Goal: Task Accomplishment & Management: Use online tool/utility

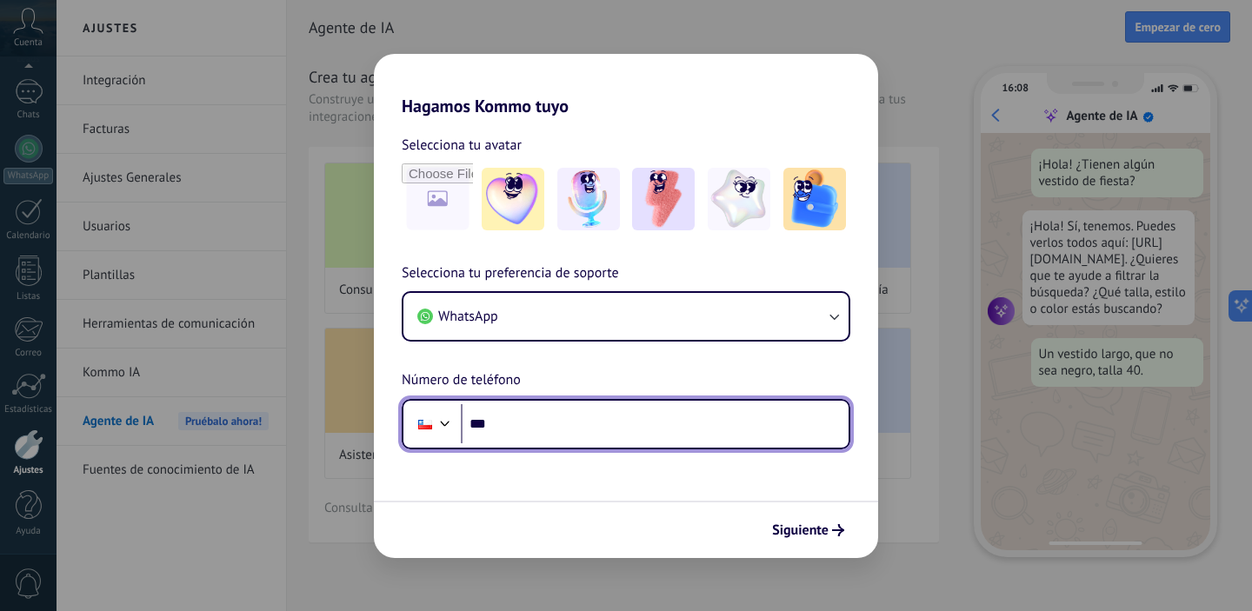
click at [554, 418] on input "***" at bounding box center [655, 424] width 388 height 40
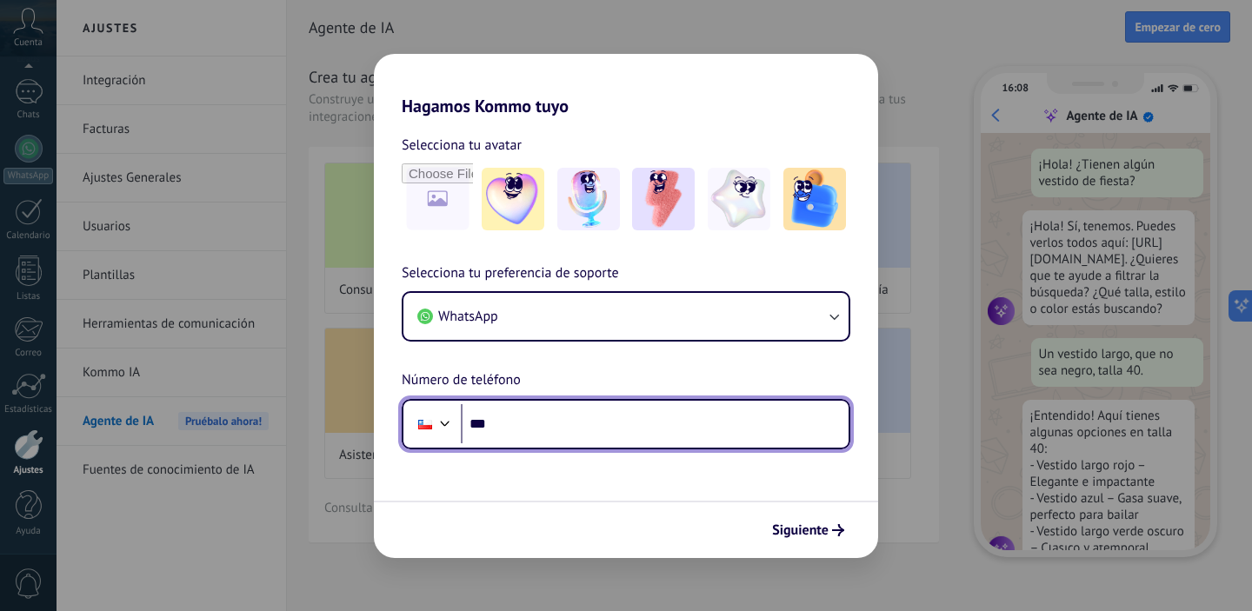
scroll to position [52, 0]
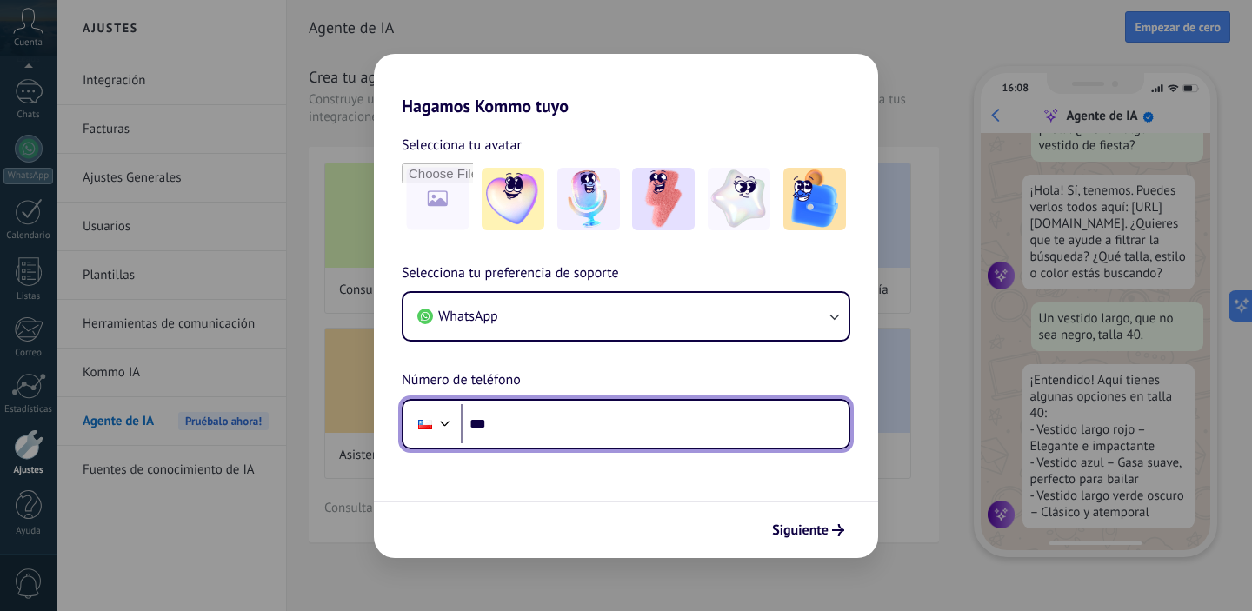
click at [549, 420] on input "***" at bounding box center [655, 424] width 388 height 40
type input "**********"
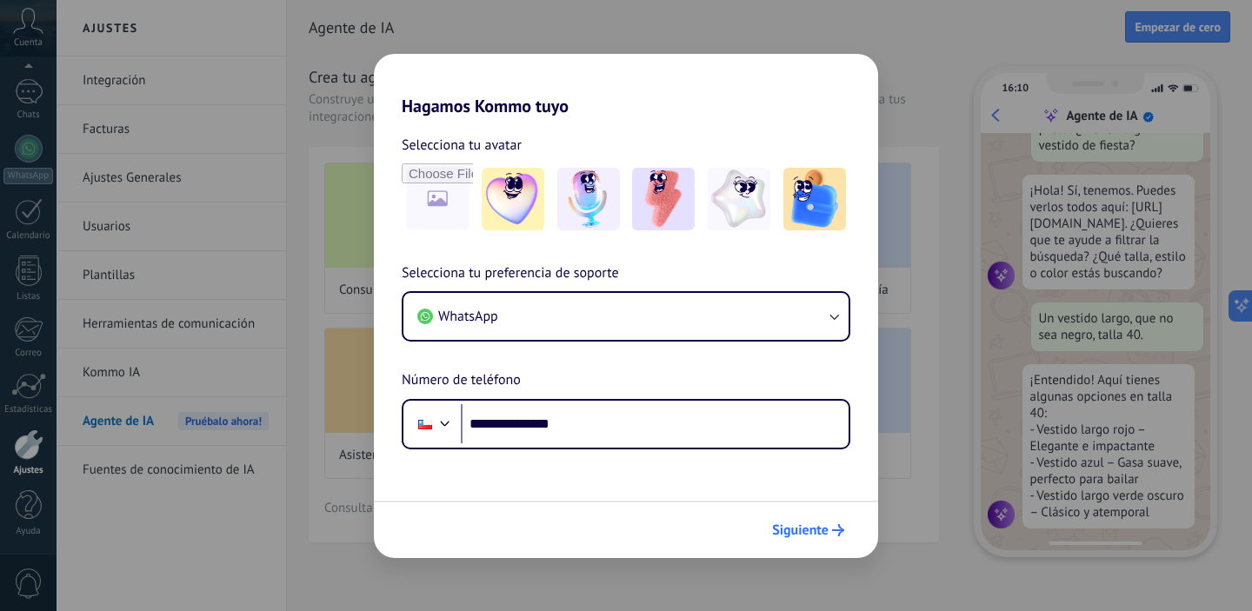
click at [802, 526] on span "Siguiente" at bounding box center [800, 530] width 57 height 12
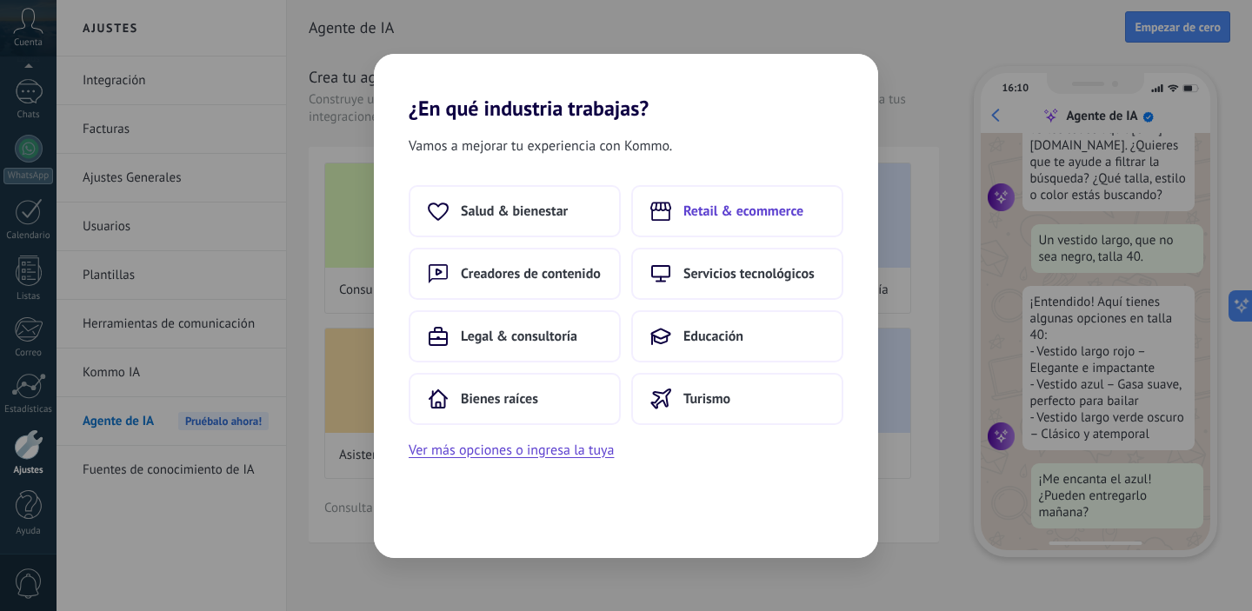
scroll to position [176, 0]
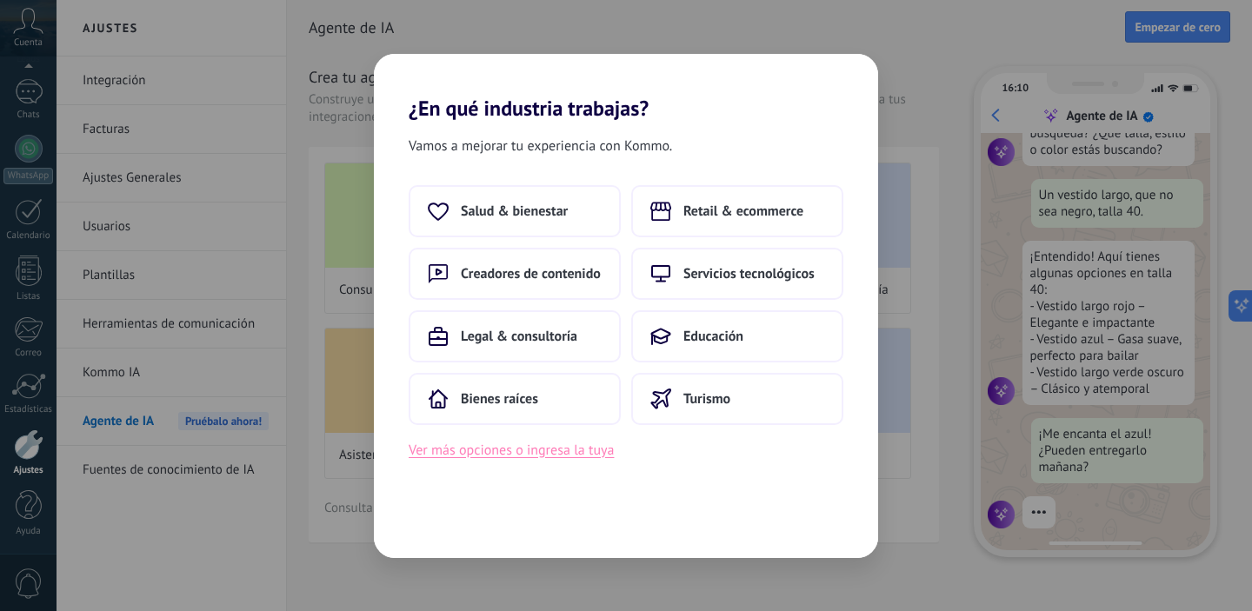
click at [579, 447] on button "Ver más opciones o ingresa la tuya" at bounding box center [511, 450] width 205 height 23
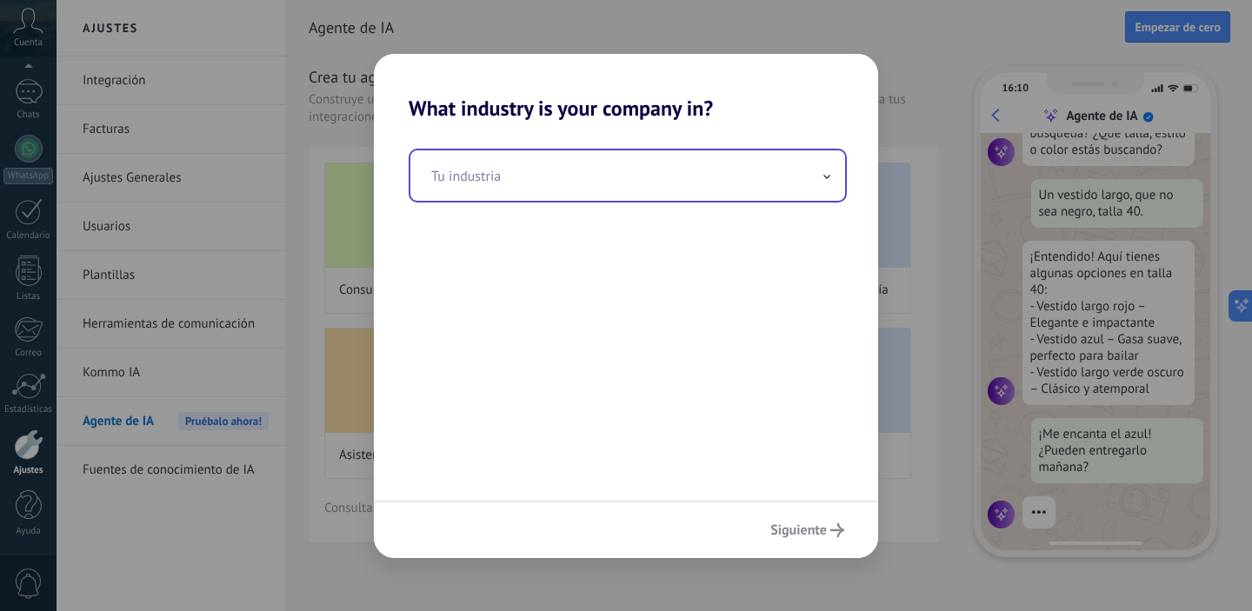
click at [518, 186] on input "text" at bounding box center [627, 175] width 435 height 50
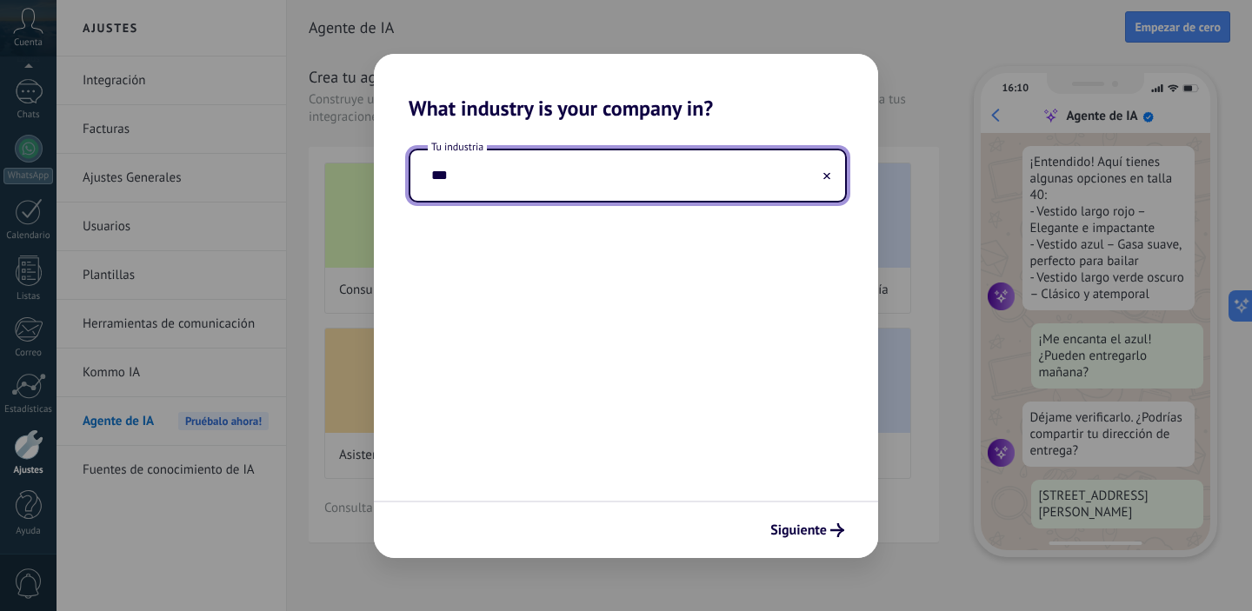
scroll to position [316, 0]
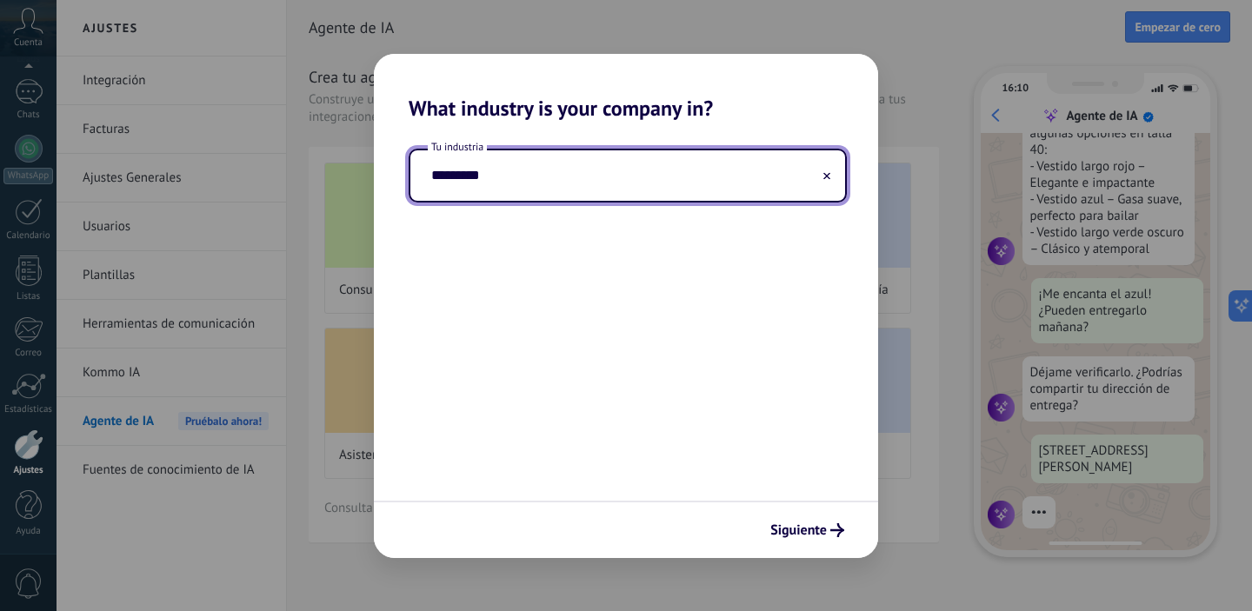
drag, startPoint x: 512, startPoint y: 176, endPoint x: 203, endPoint y: 169, distance: 308.8
click at [203, 169] on div "What industry is your company in? Tu industria ********* Siguiente" at bounding box center [626, 305] width 1252 height 611
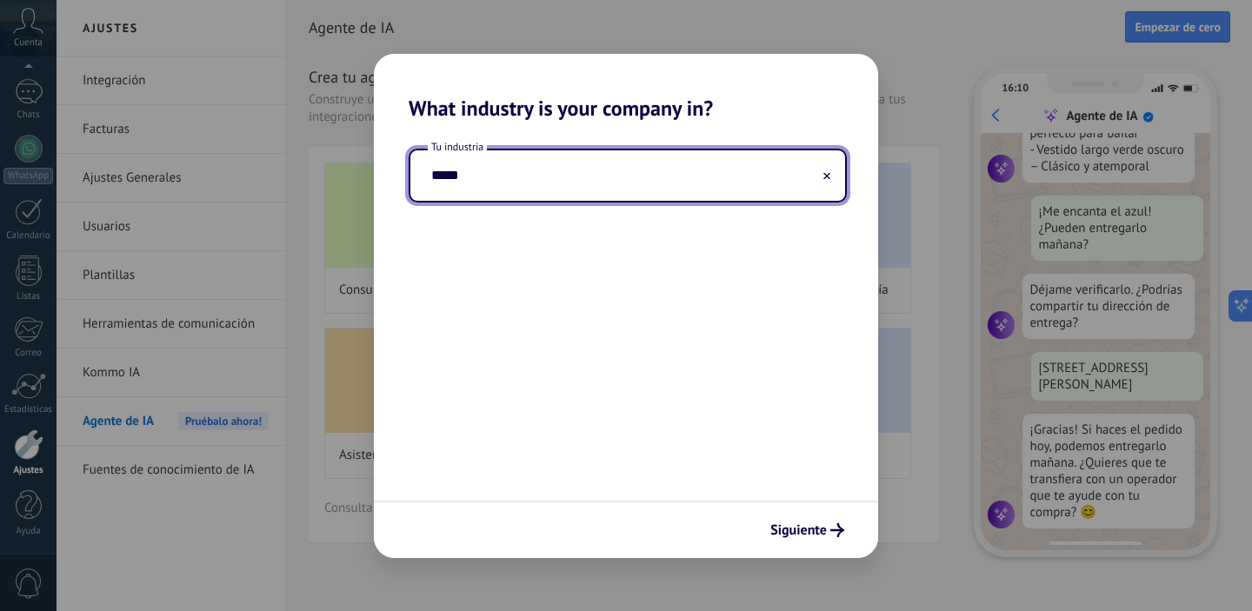
scroll to position [403, 0]
type input "*"
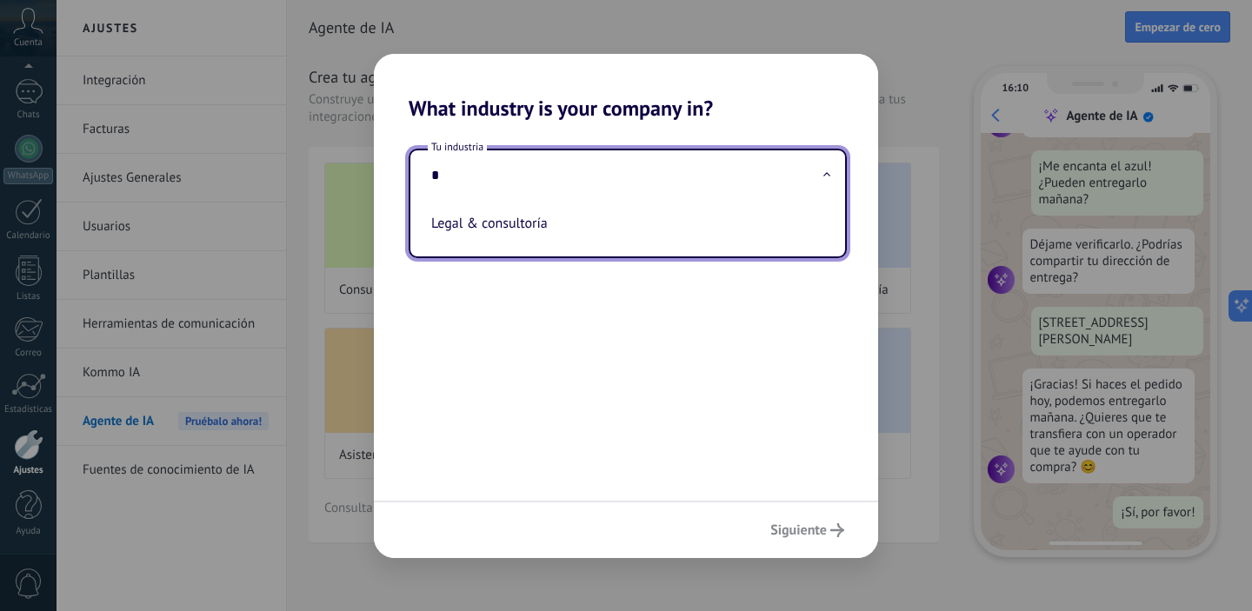
scroll to position [0, 0]
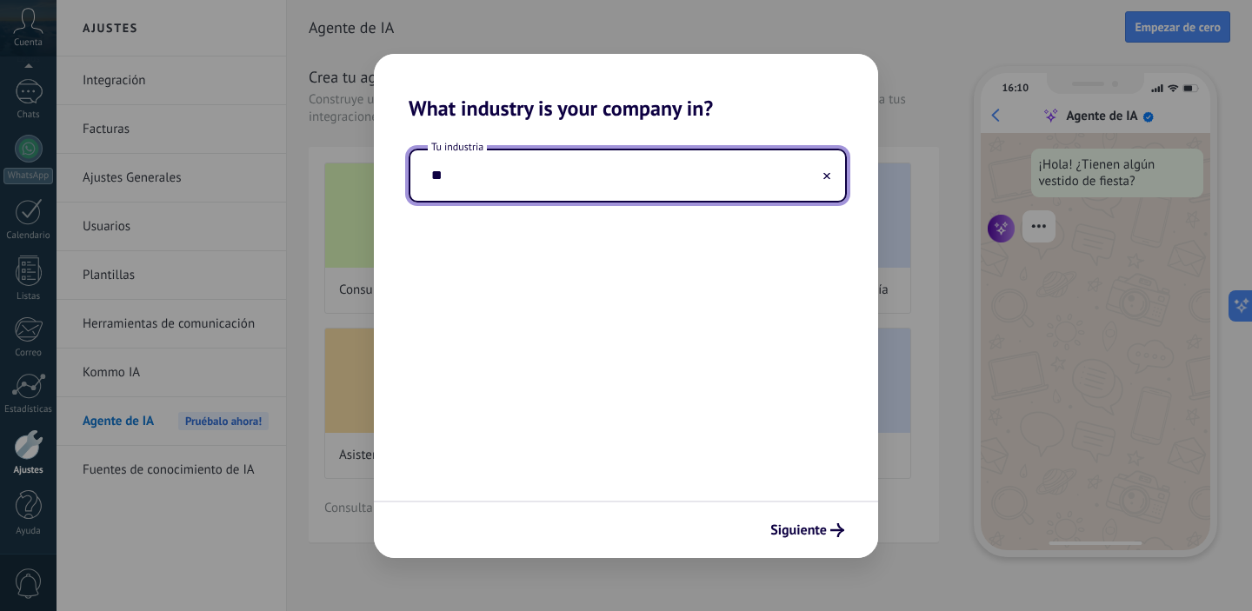
type input "*"
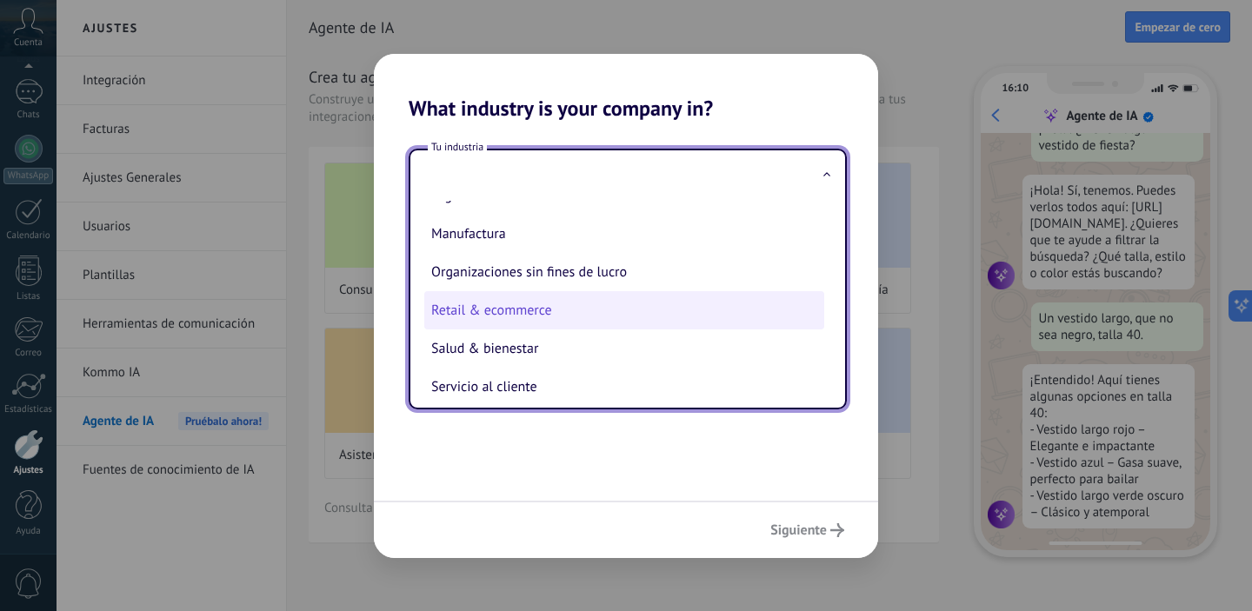
scroll to position [260, 0]
click at [558, 307] on li "Retail & ecommerce" at bounding box center [624, 308] width 400 height 38
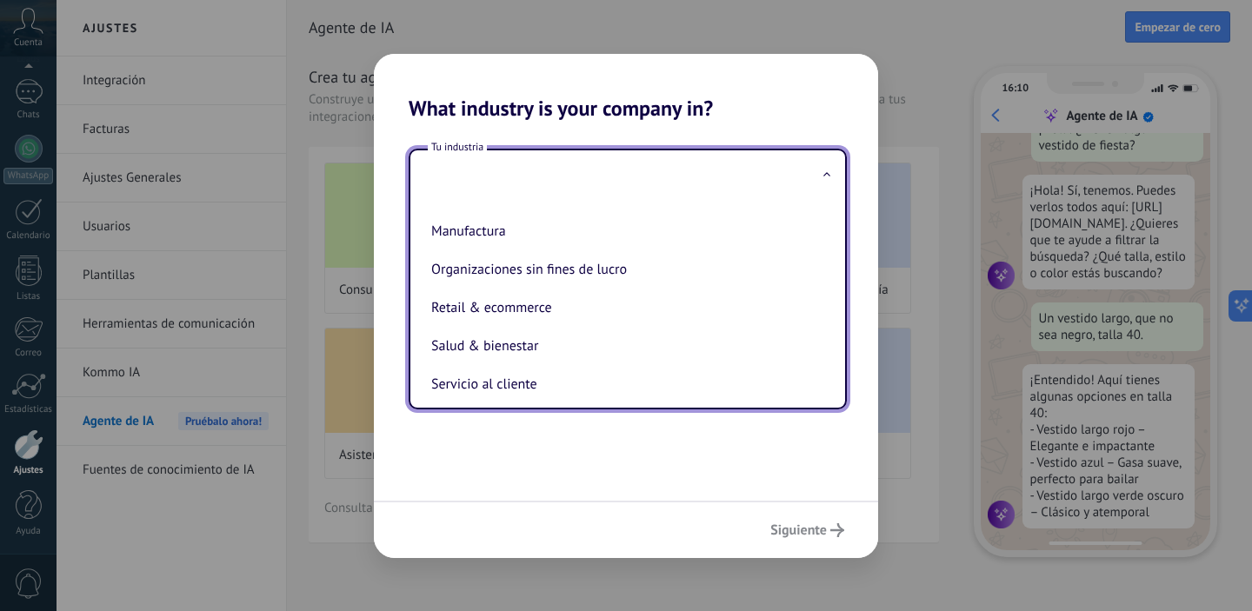
type input "**********"
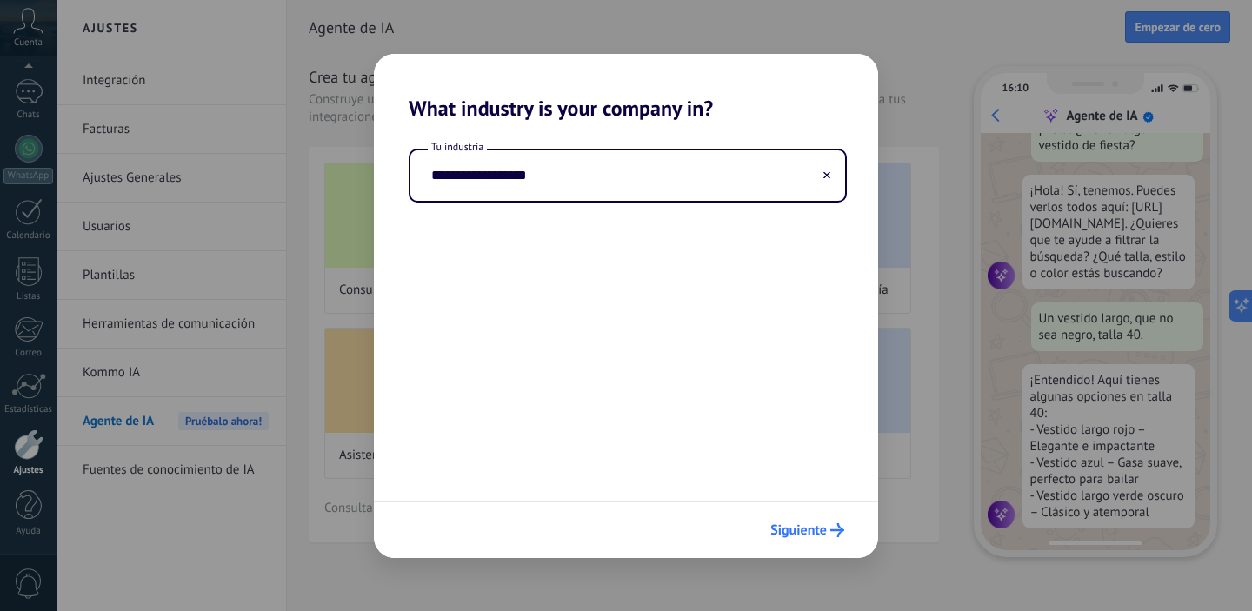
click at [830, 531] on icon "submit" at bounding box center [837, 530] width 14 height 14
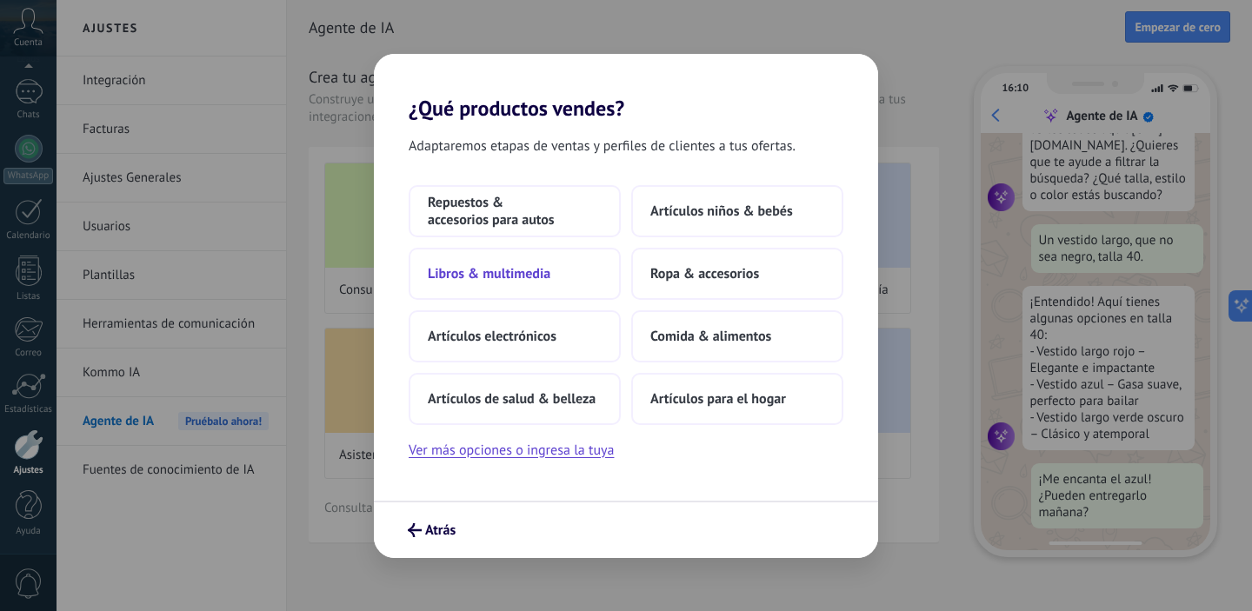
scroll to position [176, 0]
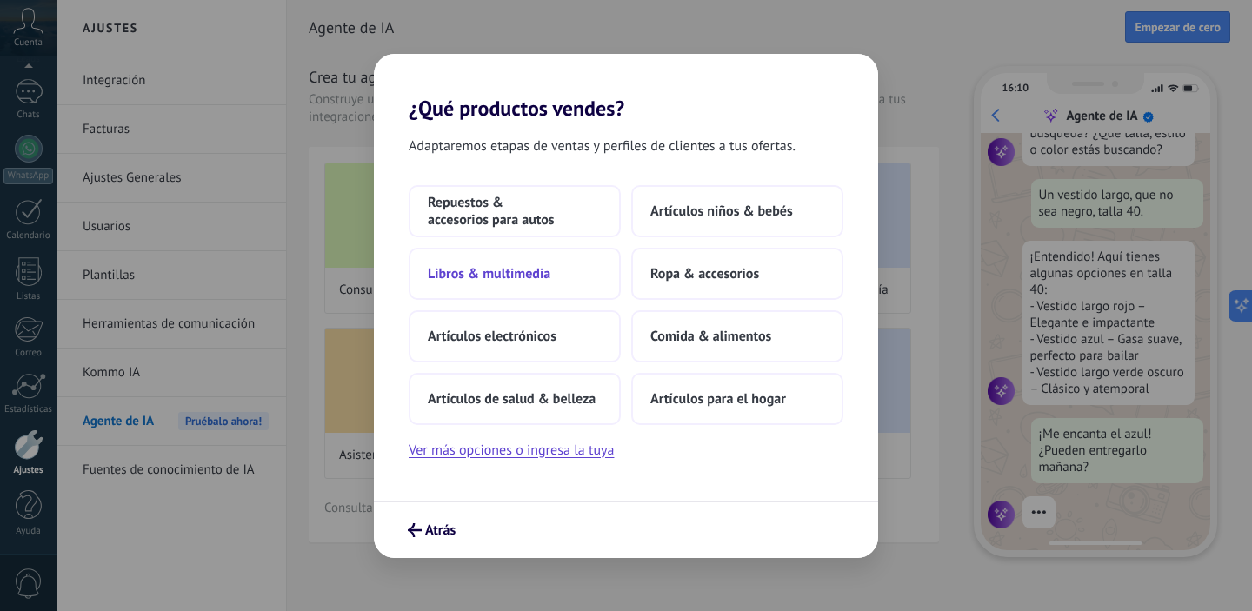
click at [539, 283] on button "Libros & multimedia" at bounding box center [515, 274] width 212 height 52
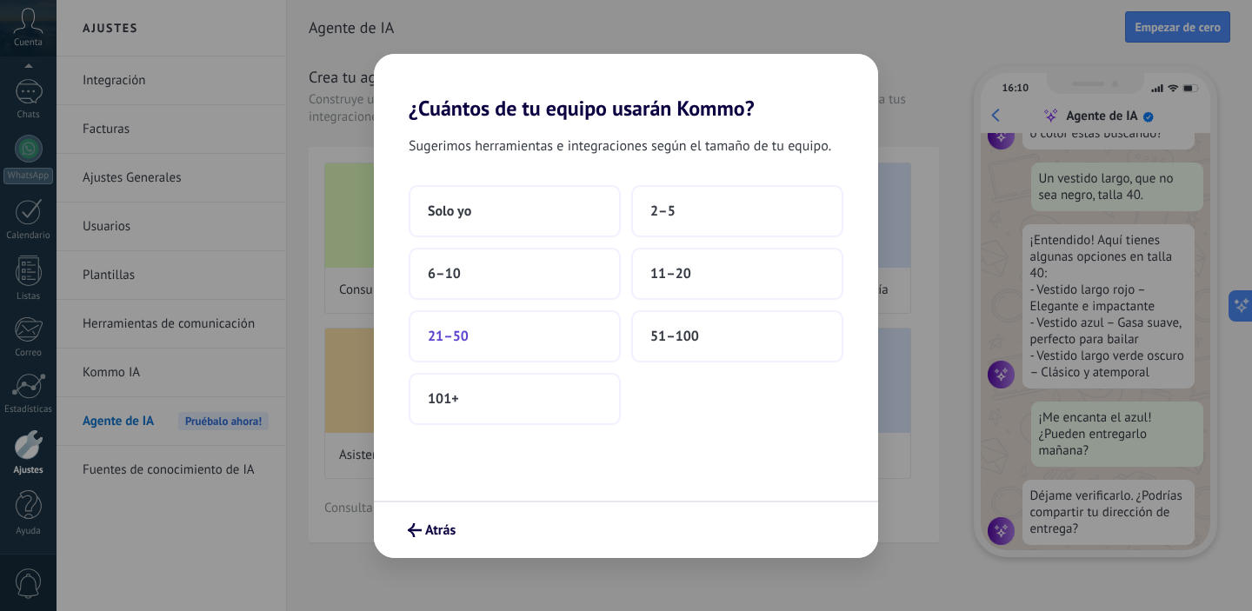
scroll to position [209, 0]
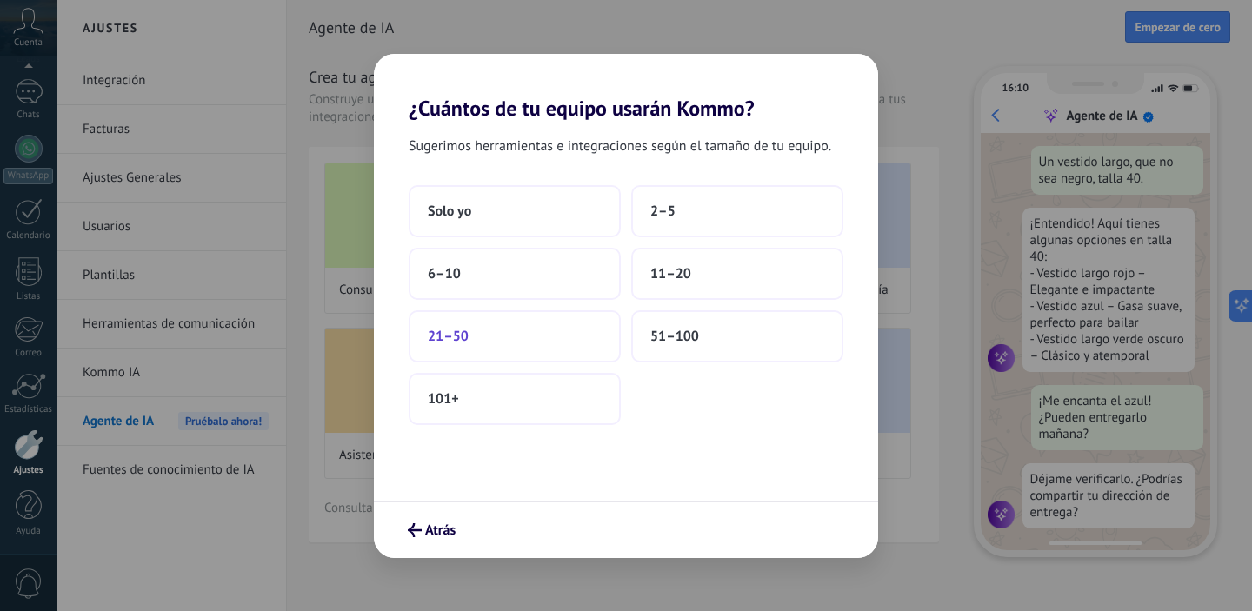
click at [550, 344] on button "21–50" at bounding box center [515, 336] width 212 height 52
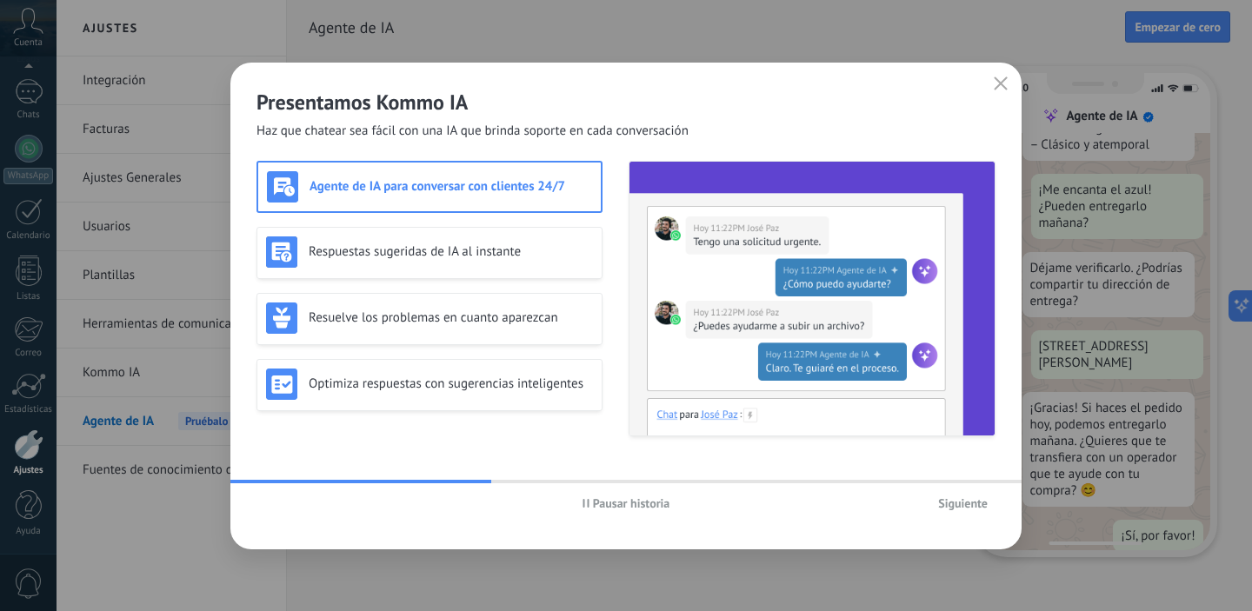
scroll to position [449, 0]
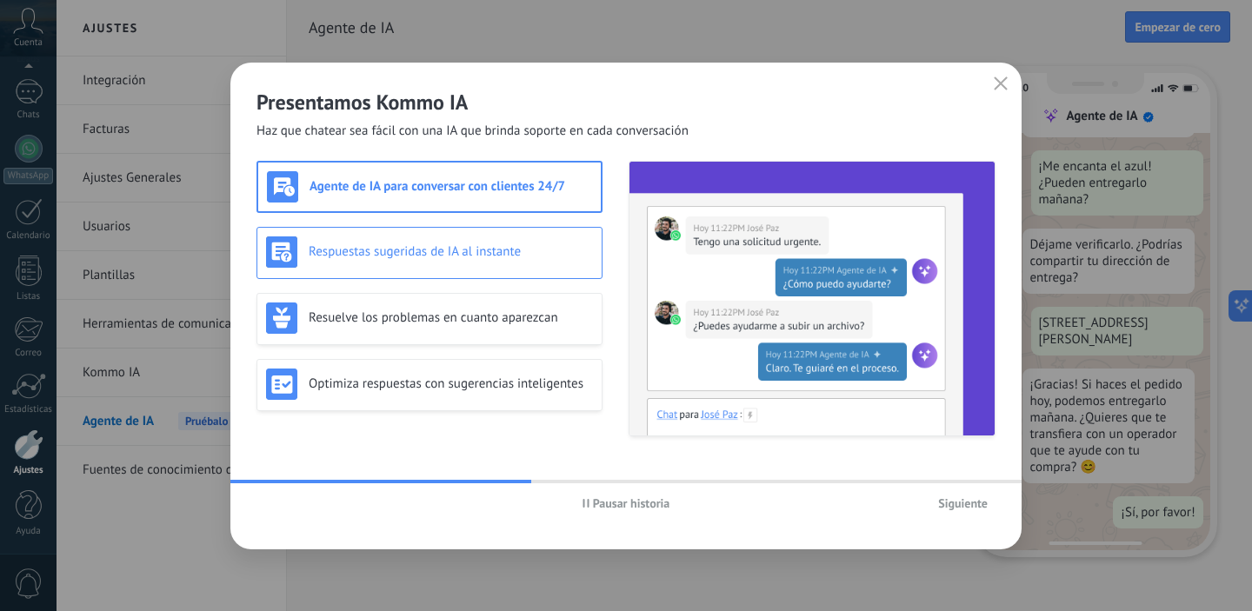
click at [465, 249] on h3 "Respuestas sugeridas de IA al instante" at bounding box center [451, 251] width 284 height 17
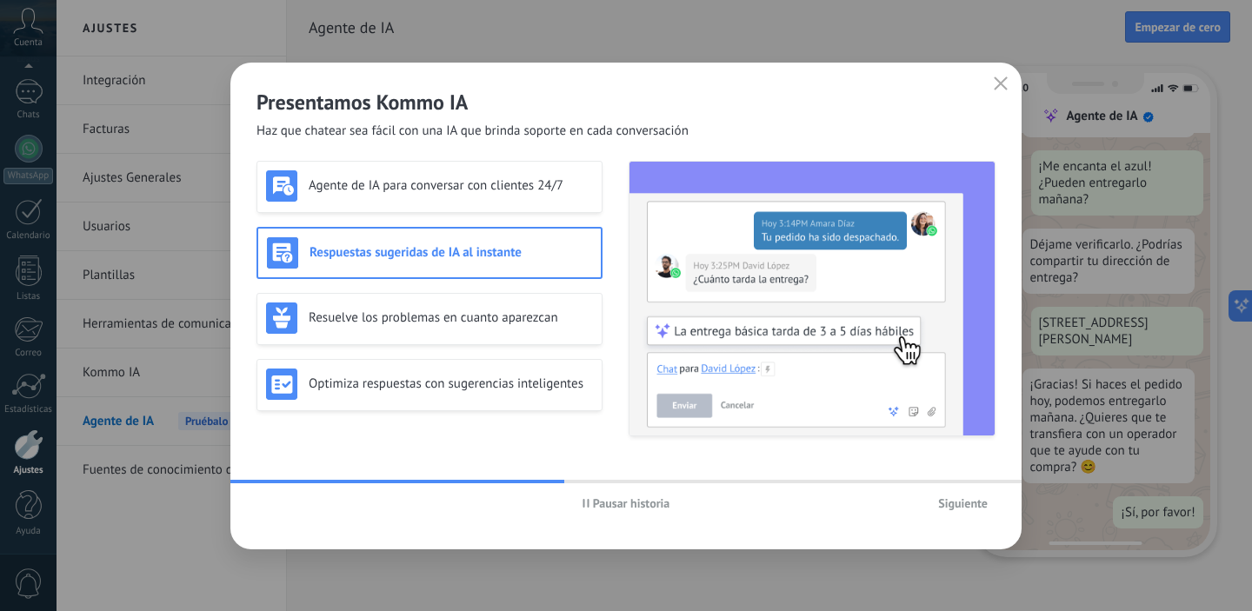
scroll to position [0, 0]
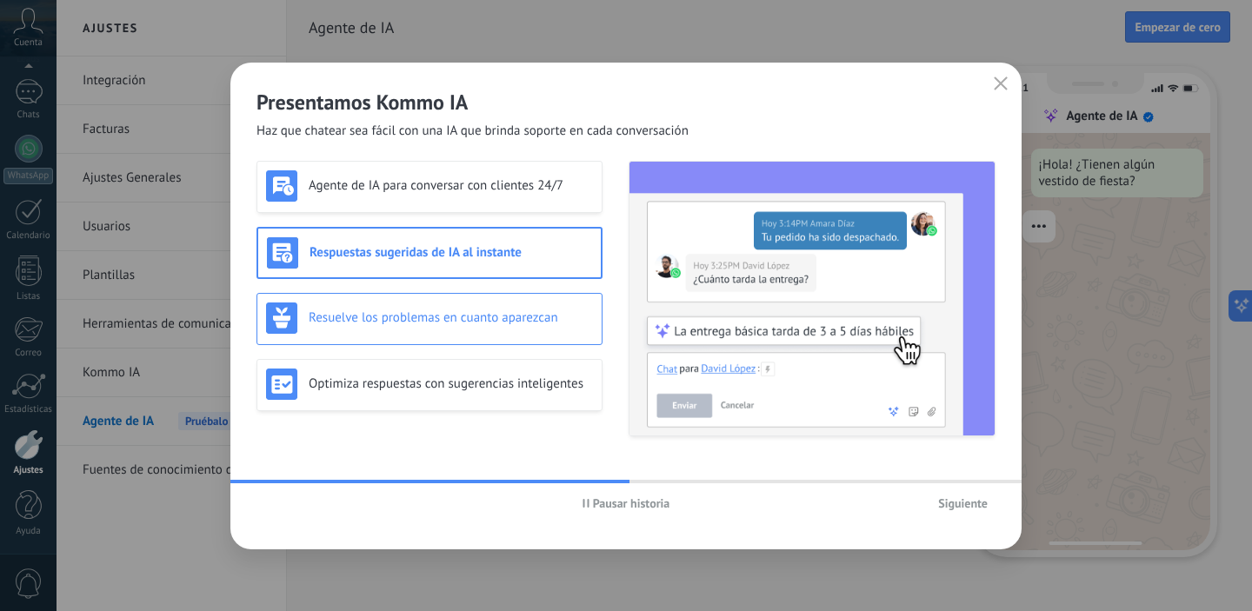
click at [391, 317] on h3 "Resuelve los problemas en cuanto aparezcan" at bounding box center [451, 318] width 284 height 17
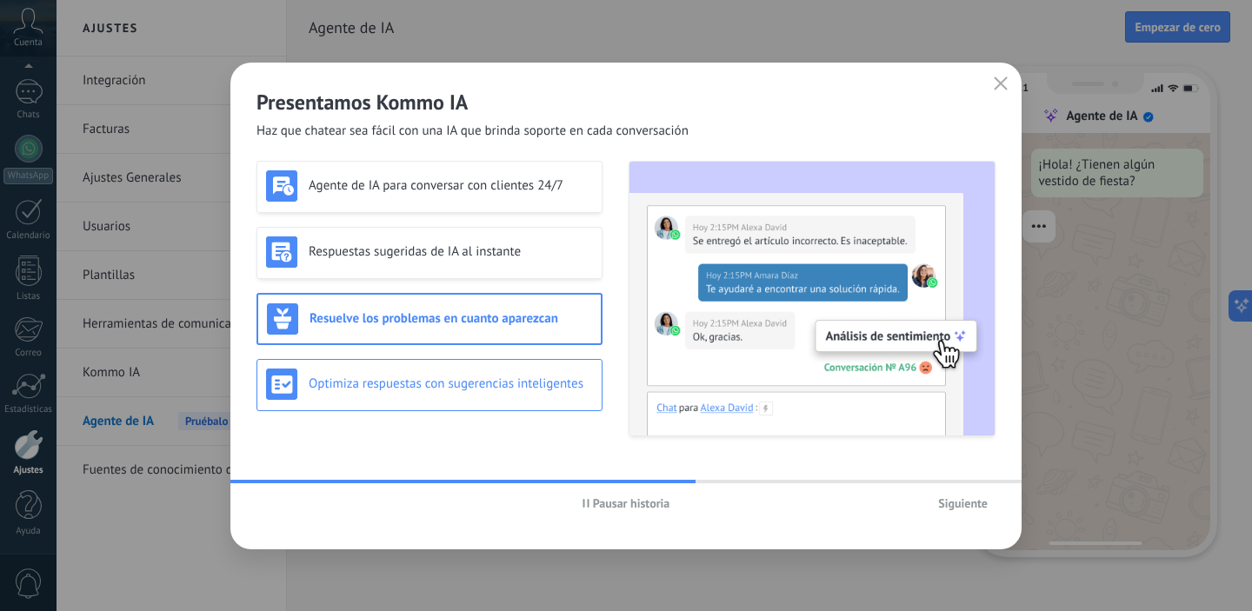
click at [405, 384] on h3 "Optimiza respuestas con sugerencias inteligentes" at bounding box center [451, 384] width 284 height 17
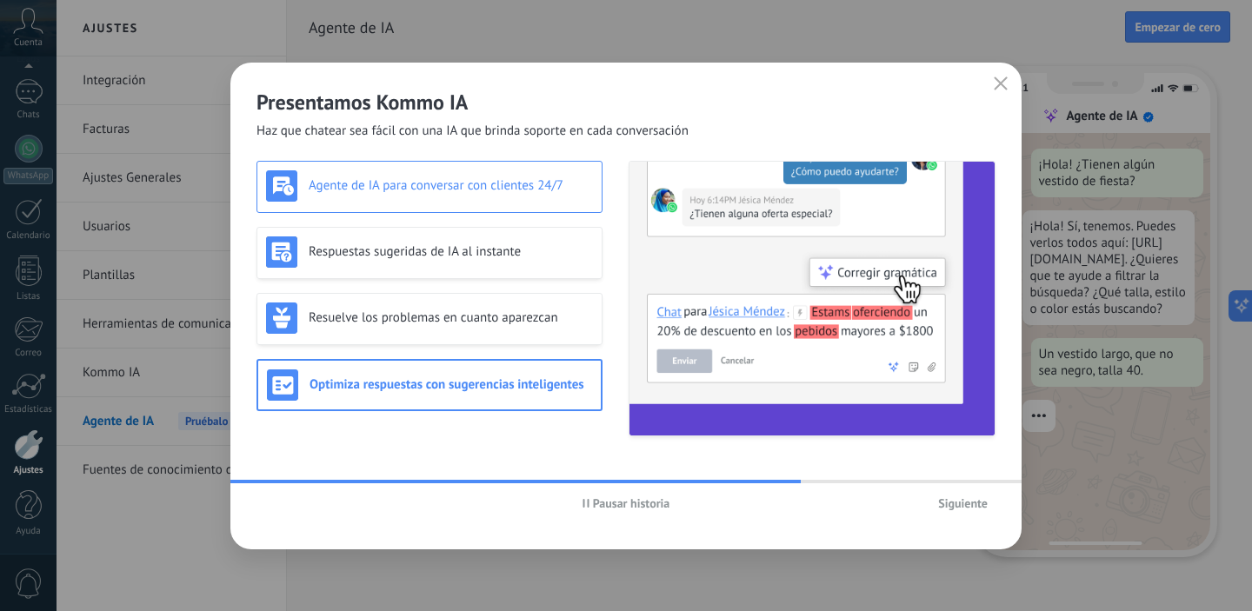
click at [390, 205] on div "Agente de IA para conversar con clientes 24/7" at bounding box center [429, 187] width 346 height 52
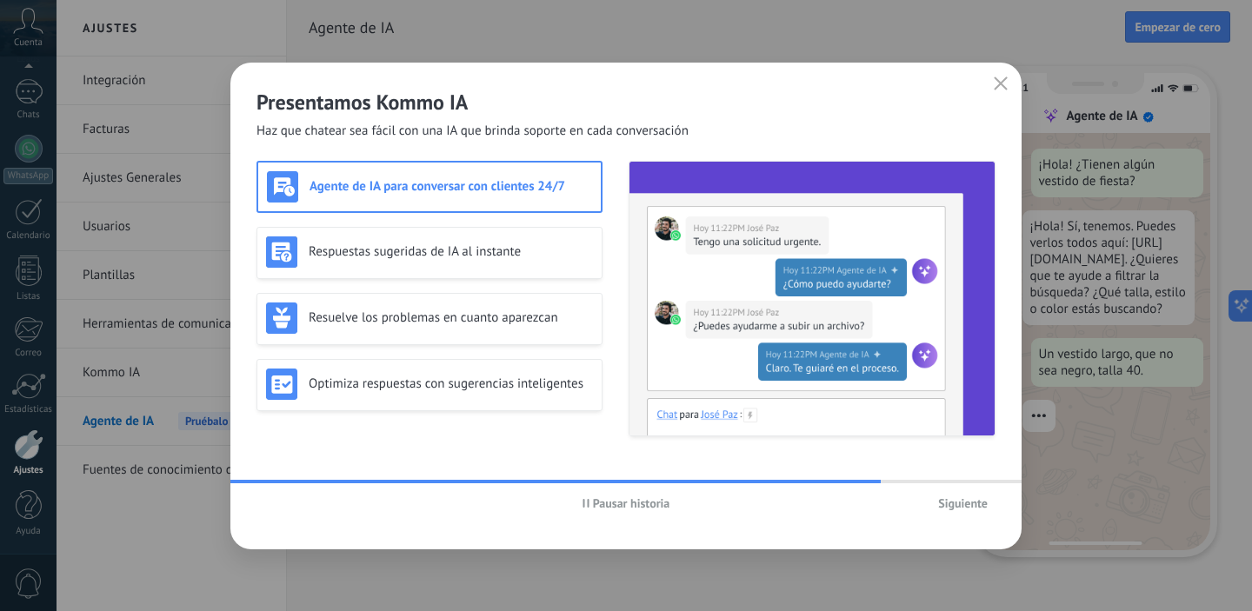
click at [971, 505] on span "Siguiente" at bounding box center [963, 503] width 50 height 12
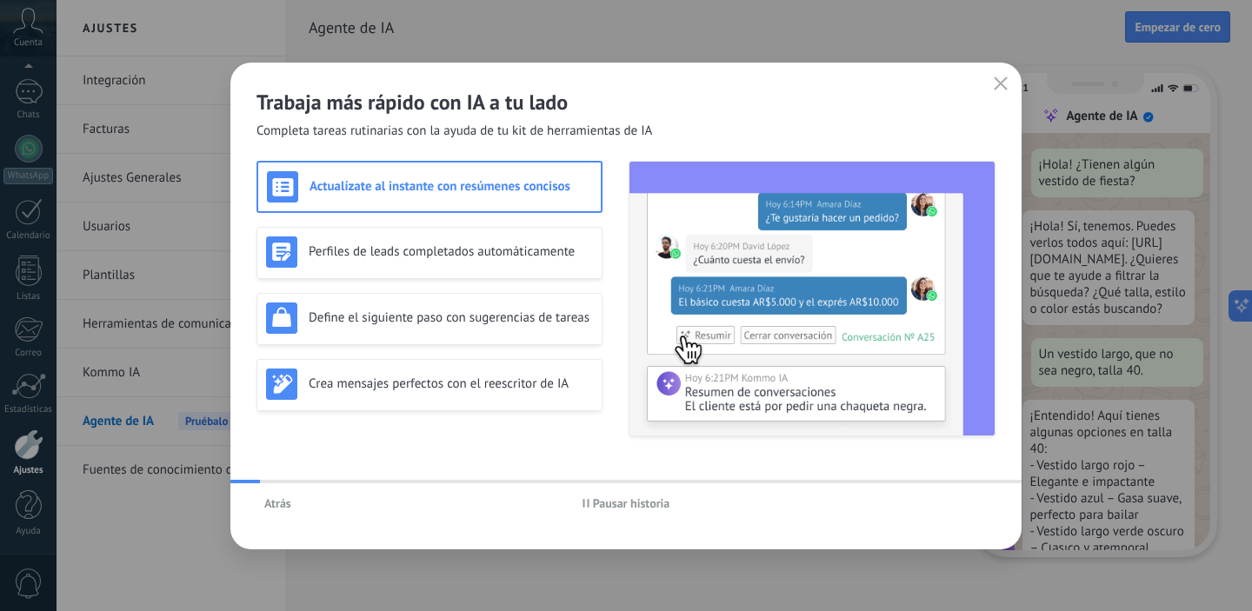
scroll to position [52, 0]
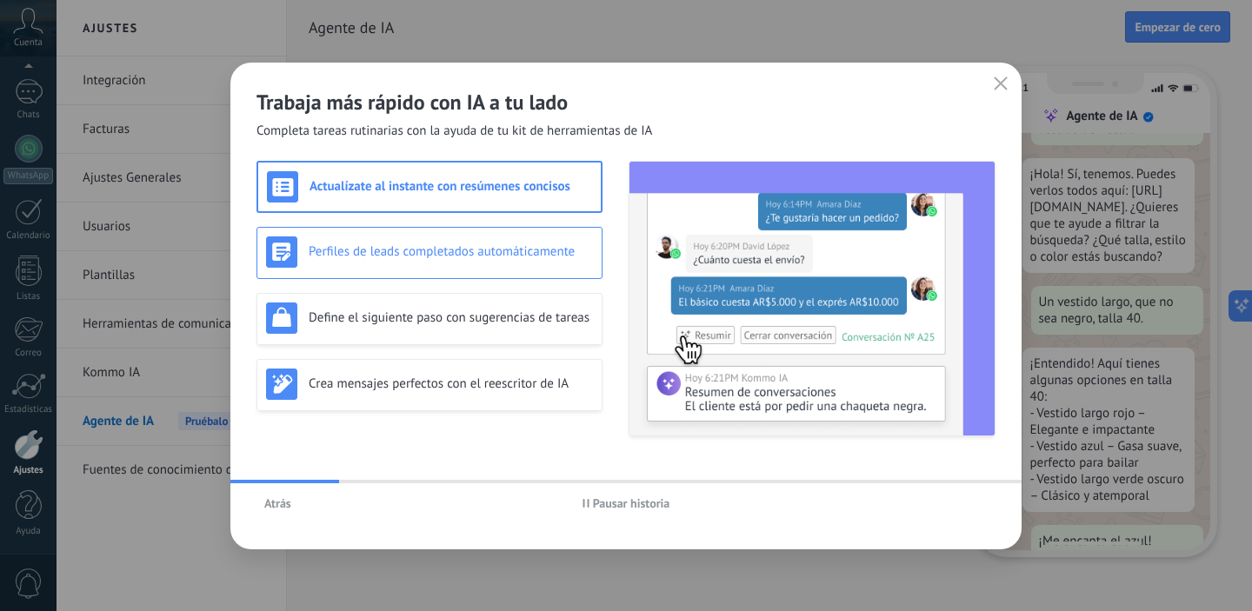
click at [489, 260] on div "Perfiles de leads completados automáticamente" at bounding box center [429, 251] width 327 height 31
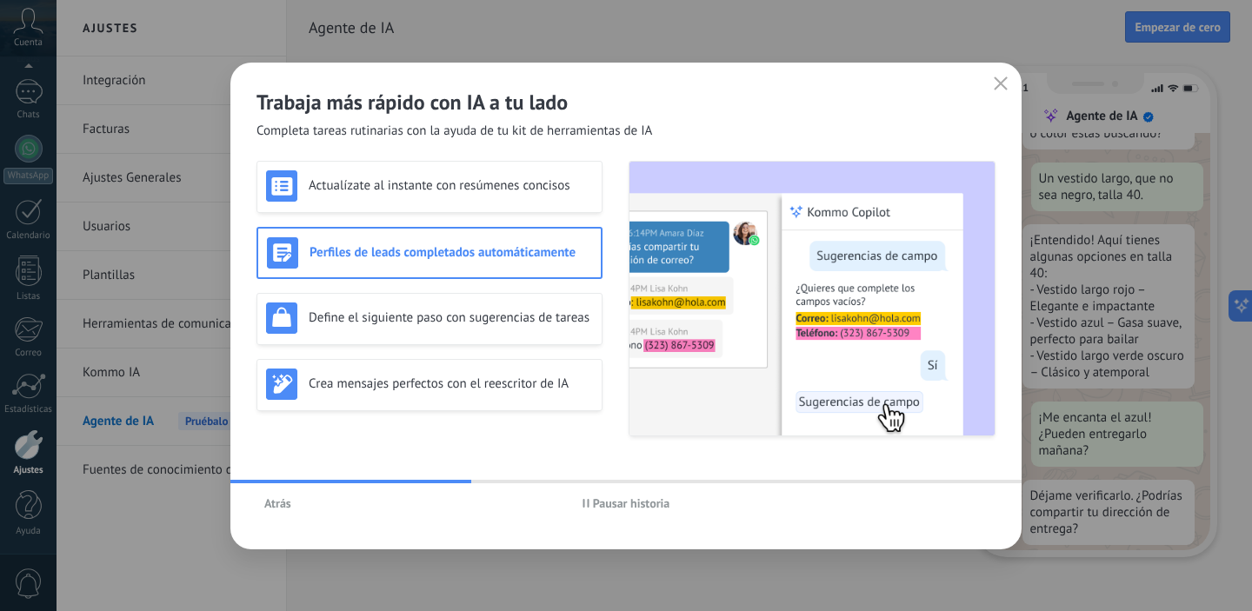
scroll to position [209, 0]
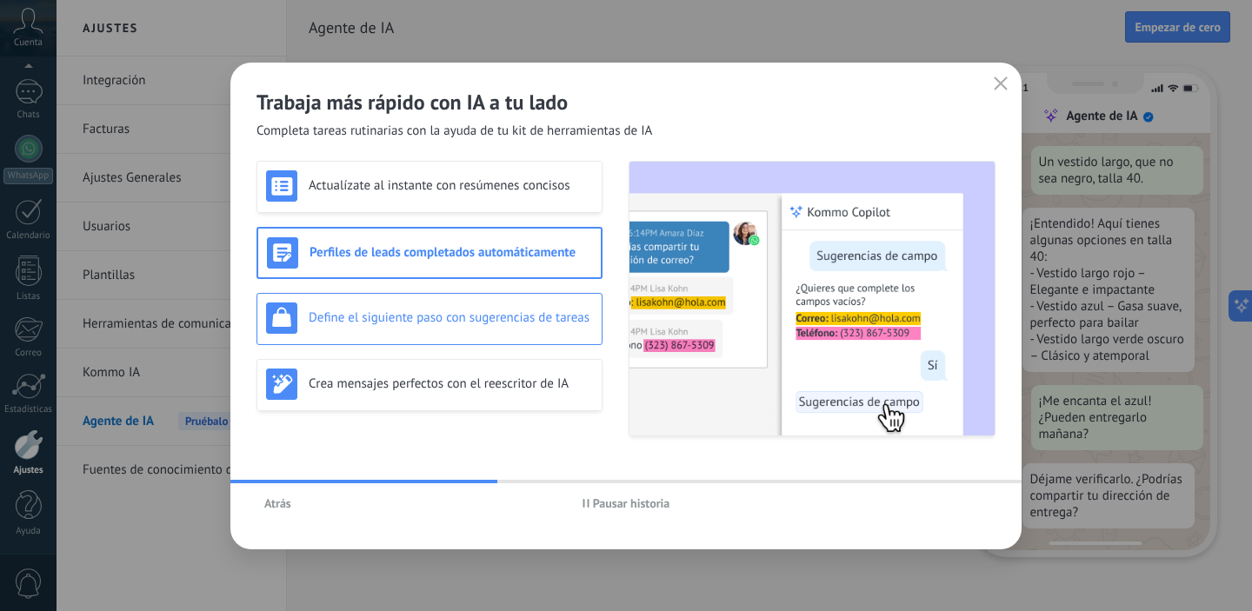
click at [454, 317] on h3 "Define el siguiente paso con sugerencias de tareas" at bounding box center [451, 318] width 284 height 17
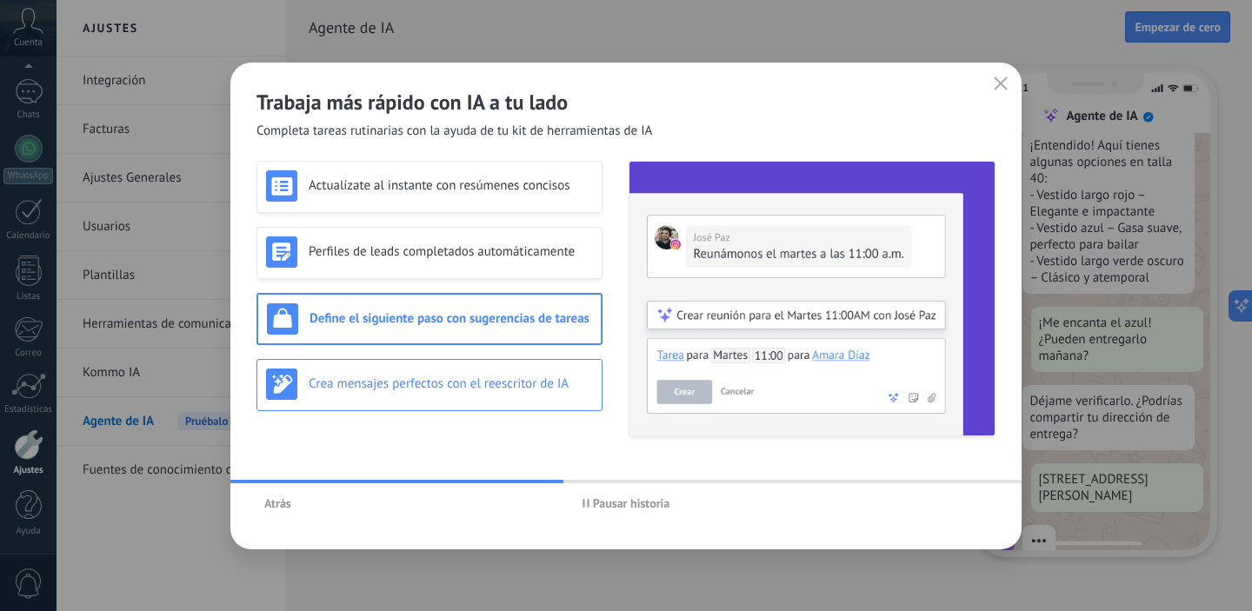
scroll to position [316, 0]
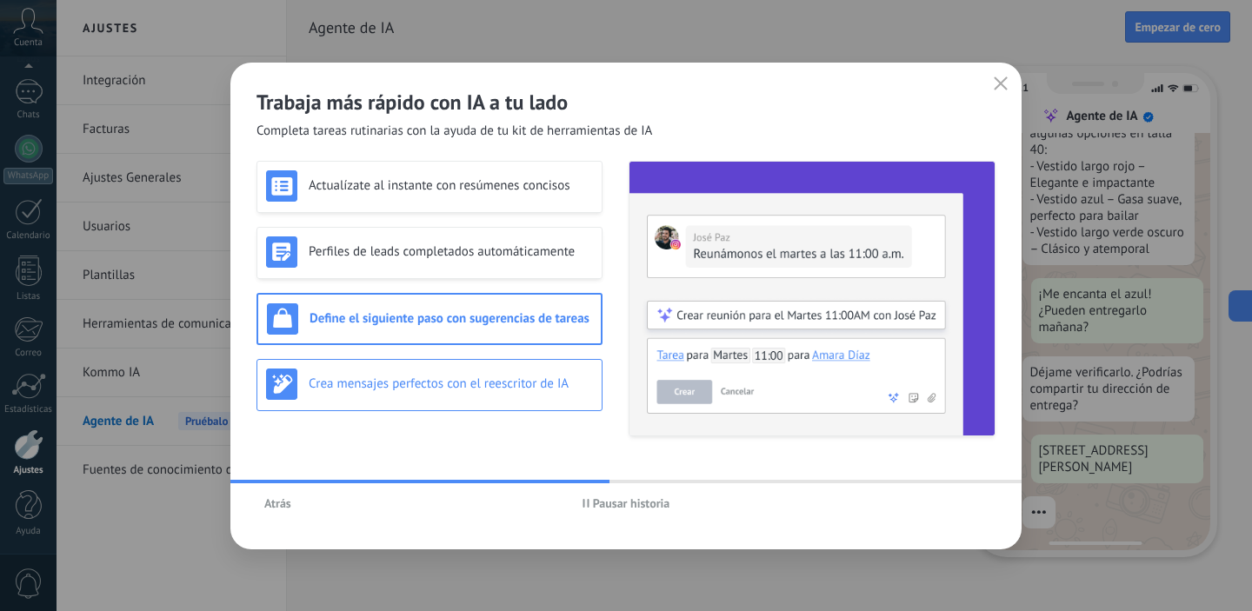
click at [414, 393] on div "Crea mensajes perfectos con el reescritor de IA" at bounding box center [429, 384] width 327 height 31
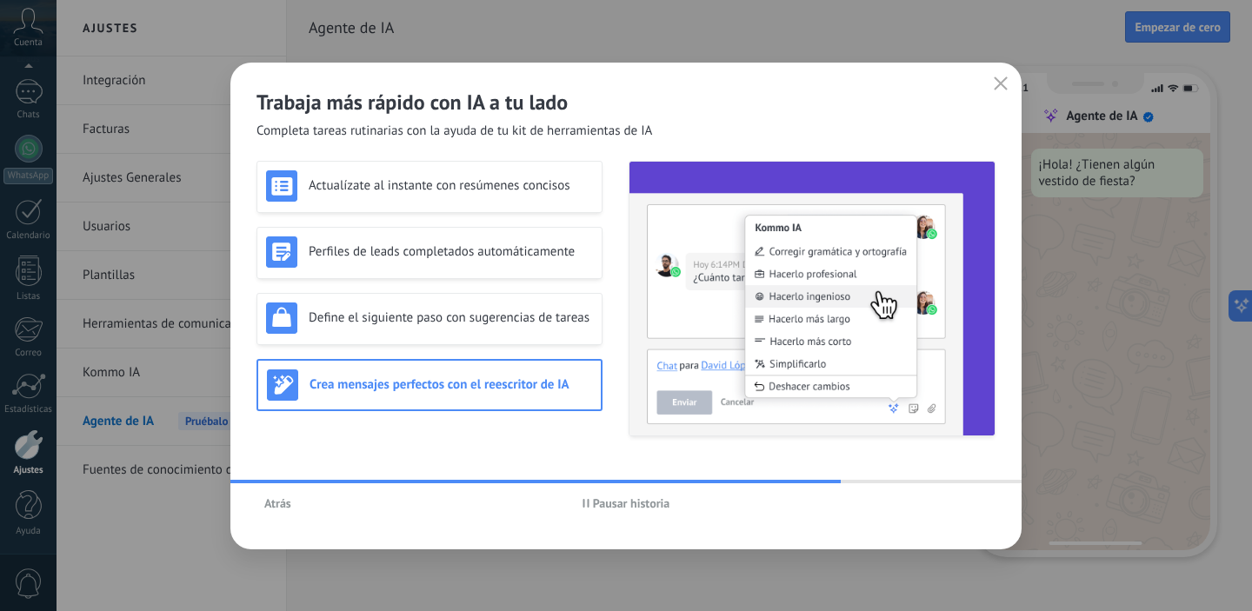
scroll to position [0, 0]
click at [1007, 87] on icon "button" at bounding box center [1001, 84] width 14 height 14
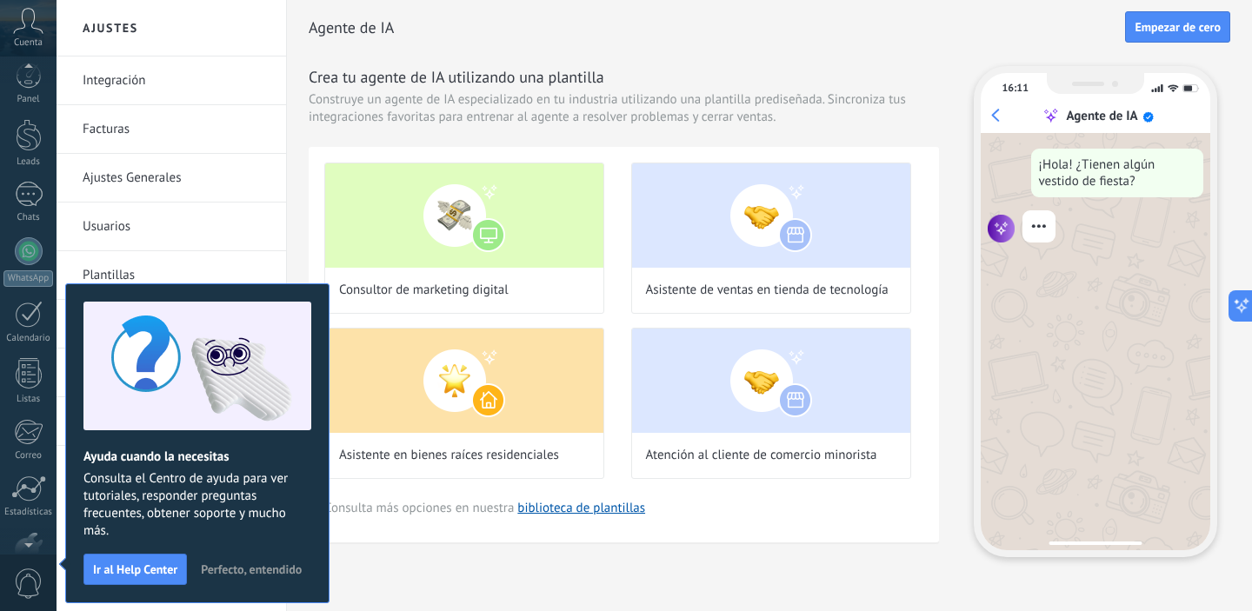
scroll to position [112, 0]
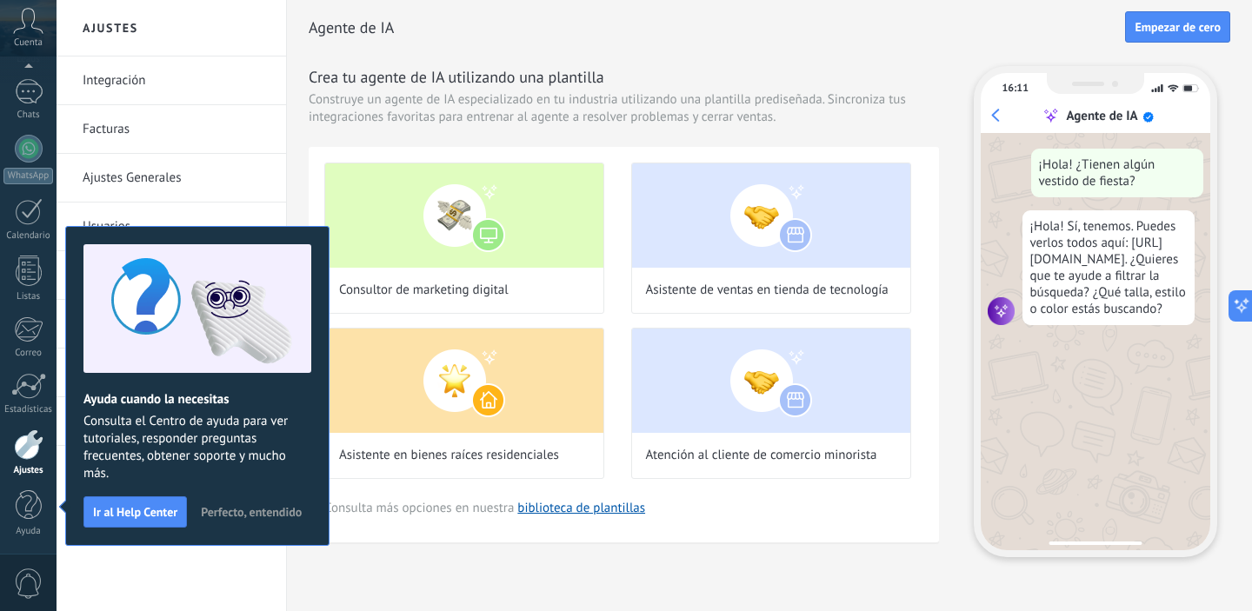
click at [240, 512] on span "Perfecto, entendido" at bounding box center [251, 512] width 101 height 12
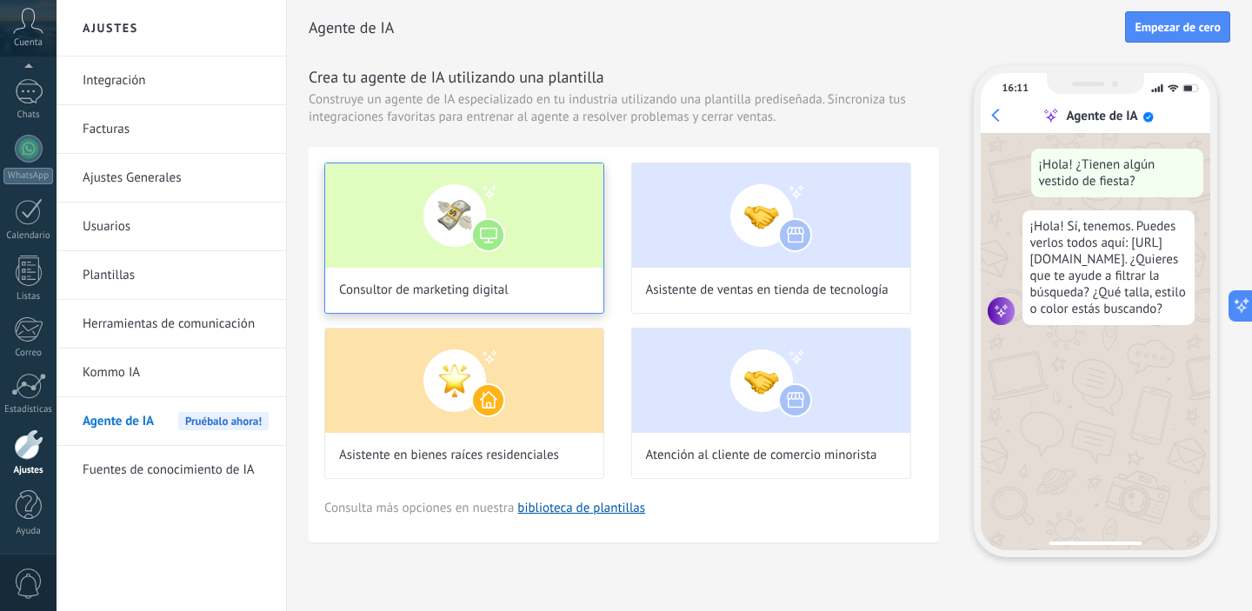
scroll to position [1, 0]
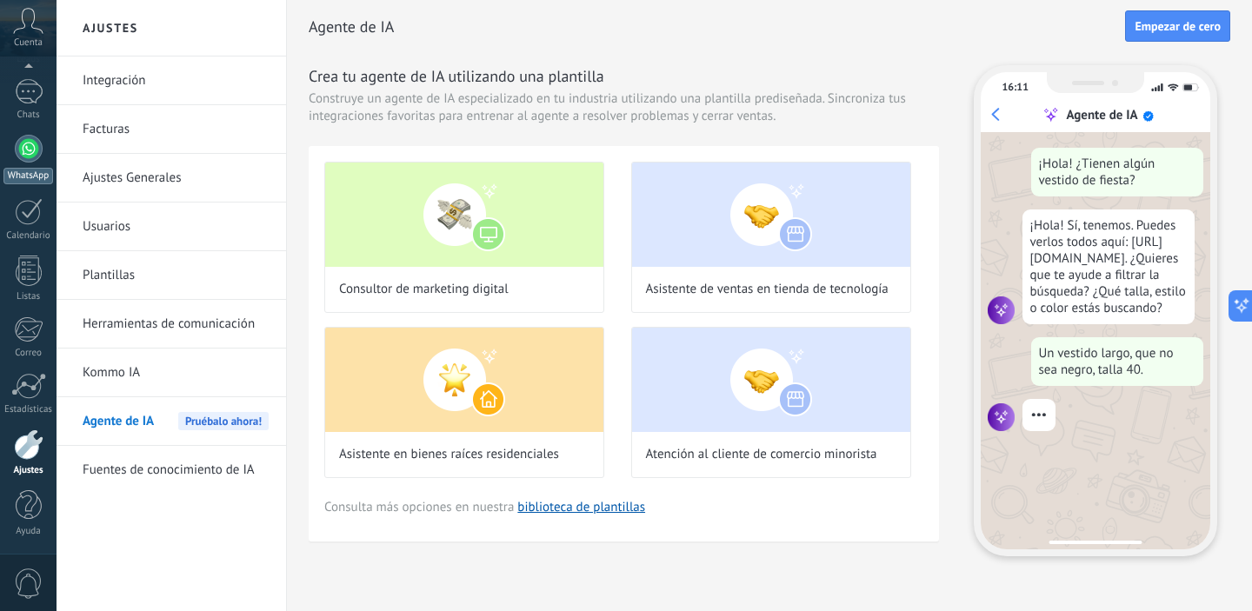
click at [34, 159] on div at bounding box center [29, 149] width 28 height 28
